Goal: Information Seeking & Learning: Learn about a topic

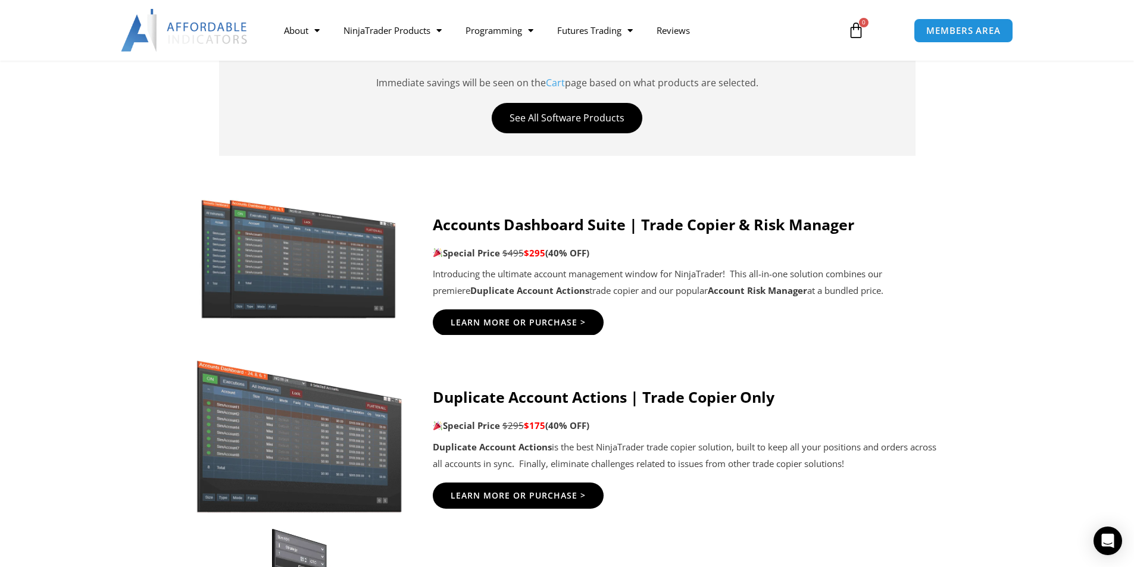
scroll to position [714, 0]
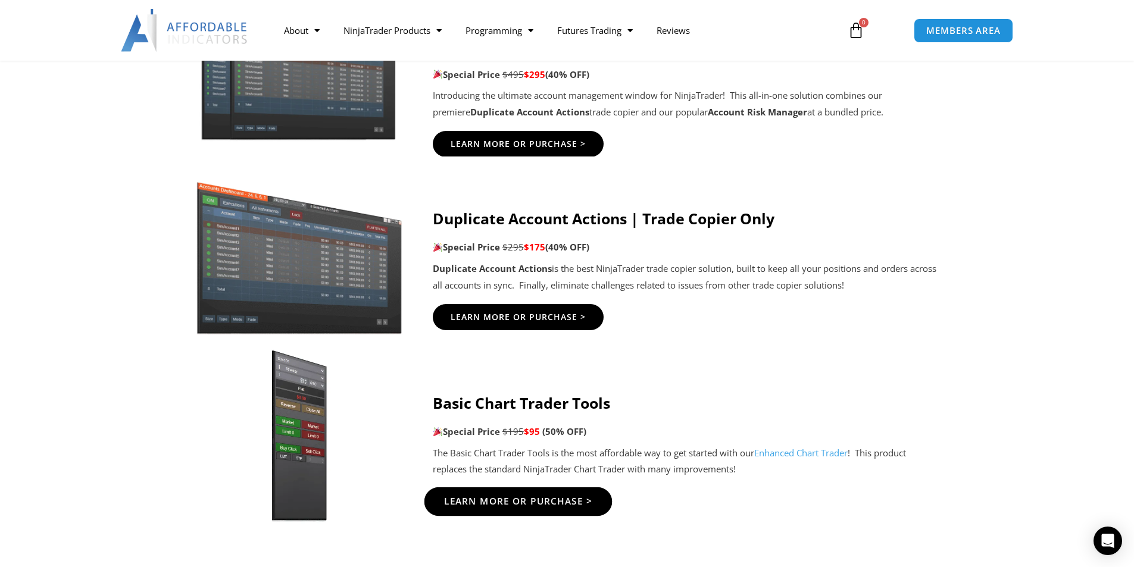
click at [546, 506] on span "Learn More Or Purchase >" at bounding box center [517, 501] width 149 height 9
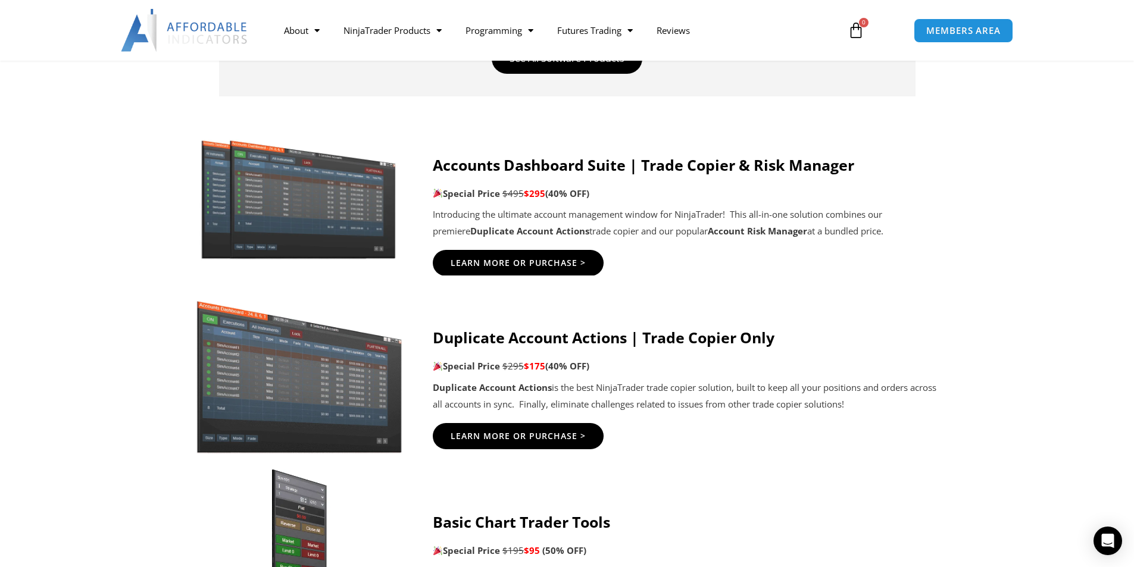
scroll to position [536, 0]
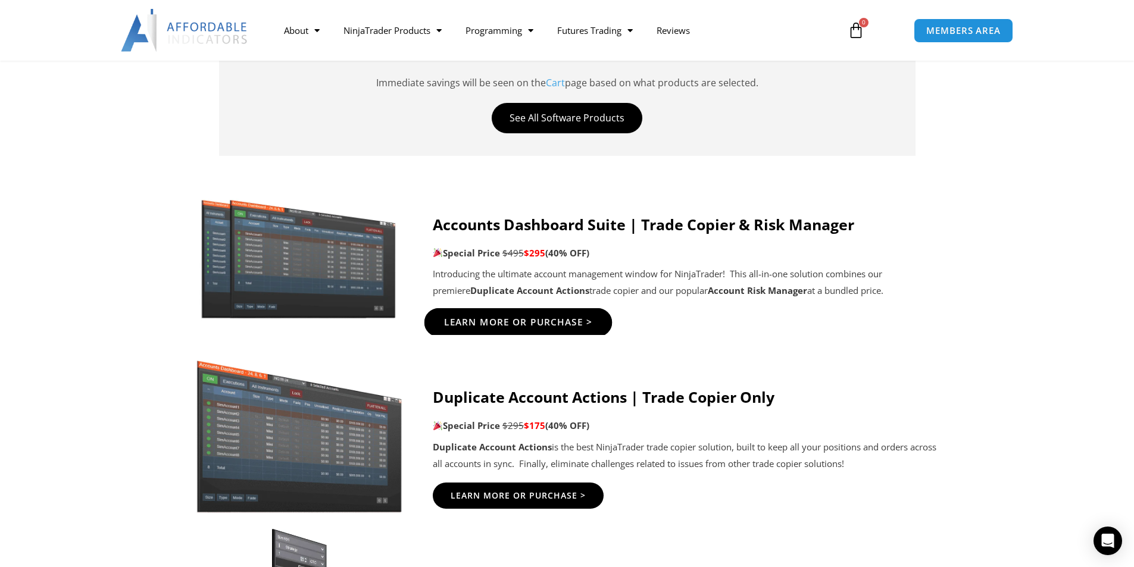
click at [568, 321] on span "Learn More Or Purchase >" at bounding box center [517, 322] width 149 height 9
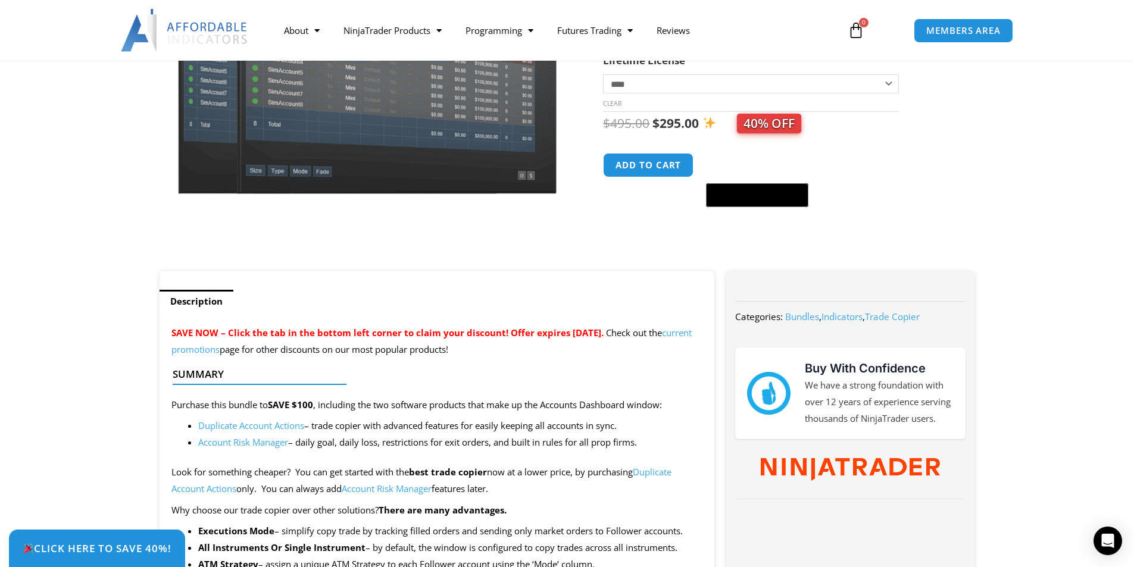
scroll to position [298, 0]
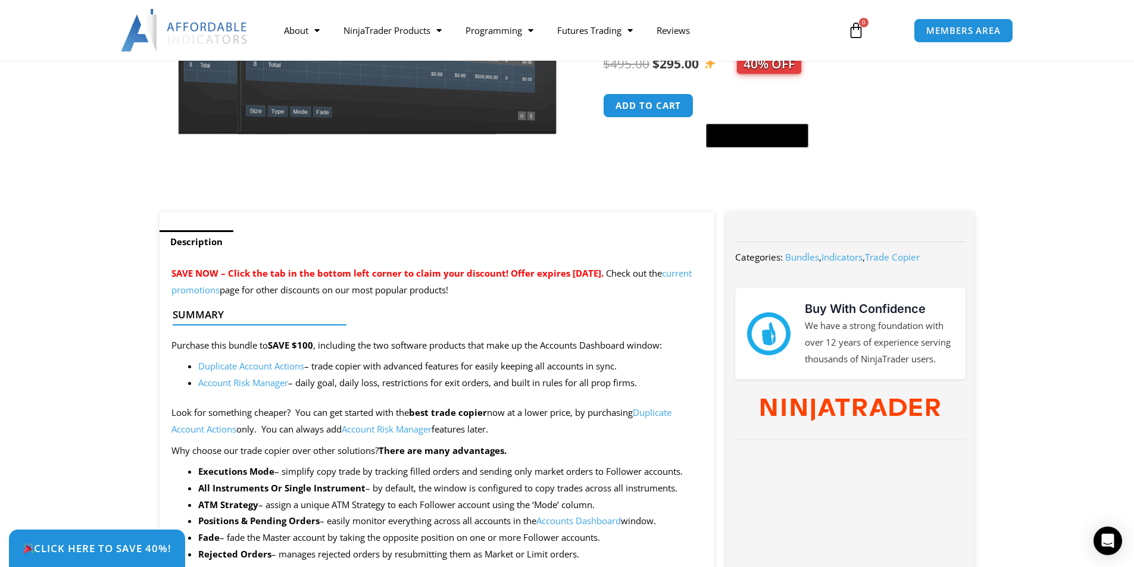
click at [262, 386] on link "Account Risk Manager" at bounding box center [243, 383] width 90 height 12
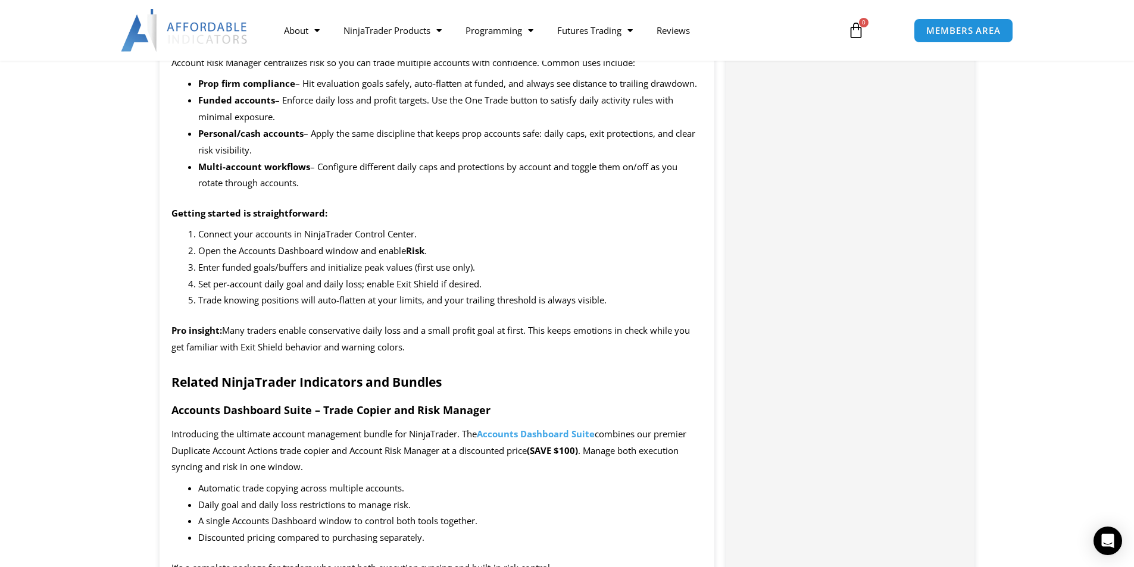
scroll to position [1845, 0]
